Goal: Find specific page/section: Find specific page/section

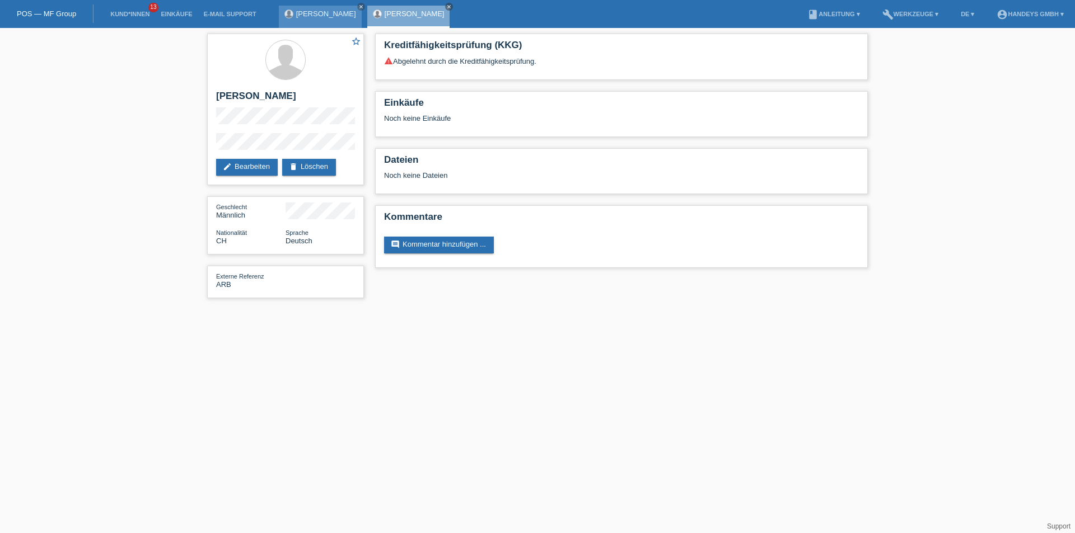
click at [307, 12] on link "[PERSON_NAME]" at bounding box center [326, 14] width 60 height 8
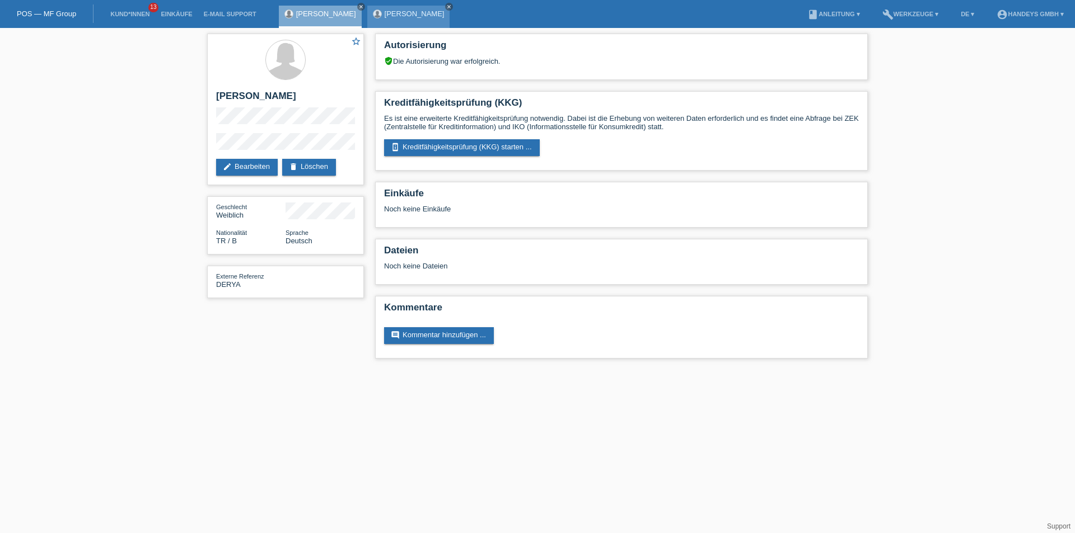
click at [446, 6] on icon "close" at bounding box center [449, 7] width 6 height 6
click at [358, 6] on icon "close" at bounding box center [361, 7] width 6 height 6
